Goal: Transaction & Acquisition: Purchase product/service

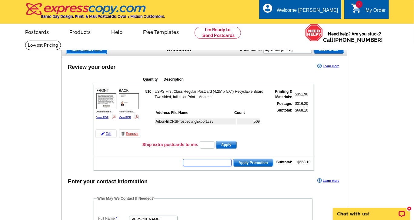
click at [208, 162] on input "text" at bounding box center [207, 162] width 48 height 7
type input "SMS100w"
click at [255, 163] on span "Apply Promotion" at bounding box center [253, 162] width 40 height 7
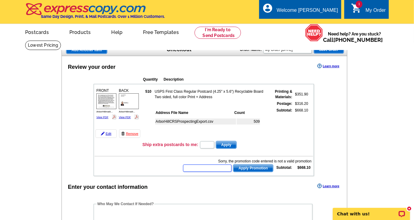
click at [197, 169] on input "text" at bounding box center [207, 167] width 48 height 7
type input "c"
click at [191, 169] on input "text" at bounding box center [207, 167] width 48 height 7
type input "CC2330"
click at [257, 167] on span "Apply Promotion" at bounding box center [253, 167] width 40 height 7
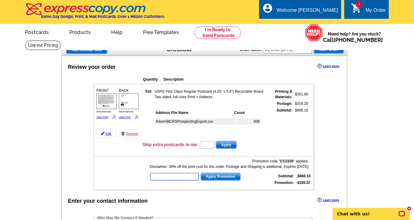
click at [154, 176] on input "text" at bounding box center [174, 176] width 48 height 7
type input "SMS100w"
click at [216, 176] on span "Apply Promotion" at bounding box center [221, 176] width 40 height 7
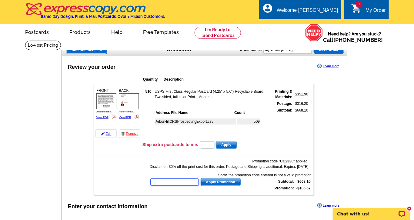
click at [158, 182] on input "text" at bounding box center [174, 181] width 48 height 7
click at [158, 182] on input "1" at bounding box center [174, 181] width 48 height 7
type input "100w"
click at [210, 182] on span "Apply Promotion" at bounding box center [221, 181] width 40 height 7
click at [328, 49] on span "Save Order" at bounding box center [329, 49] width 30 height 7
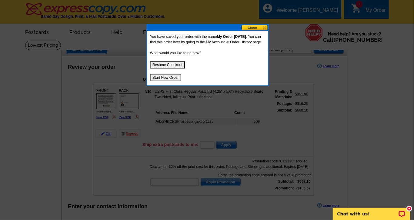
click at [252, 28] on button at bounding box center [254, 28] width 27 height 6
